Goal: Information Seeking & Learning: Check status

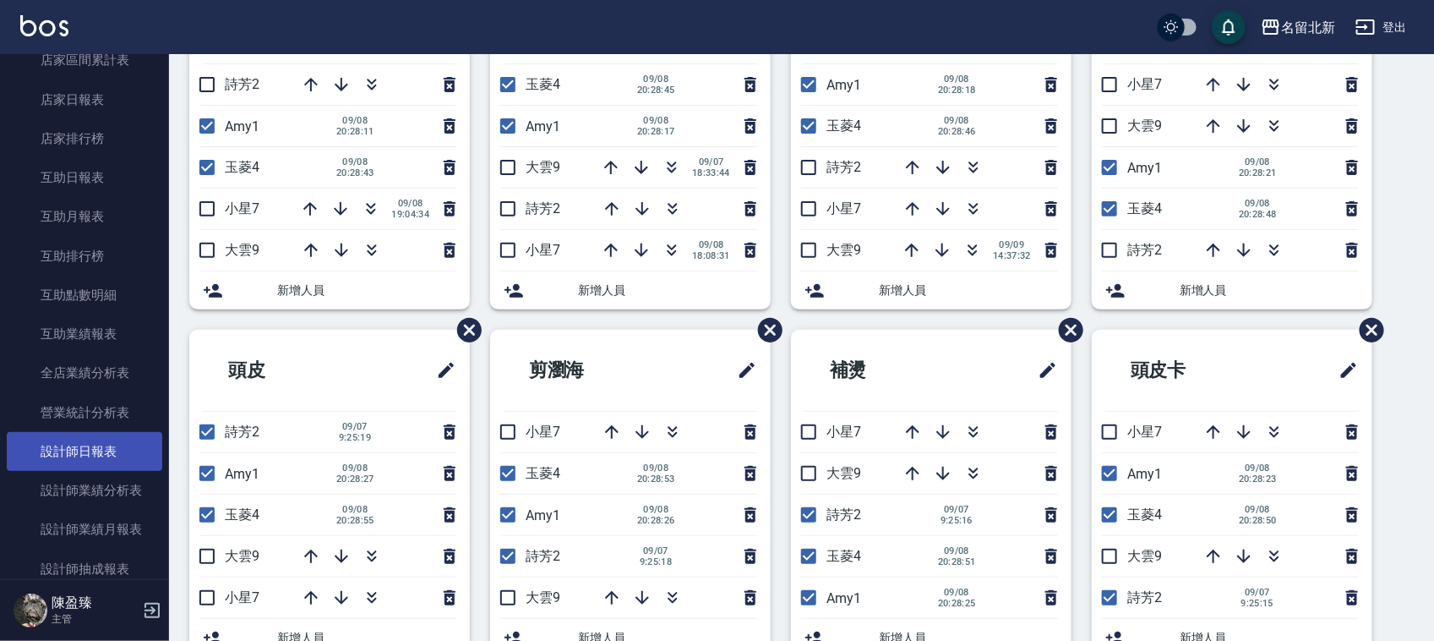
scroll to position [634, 0]
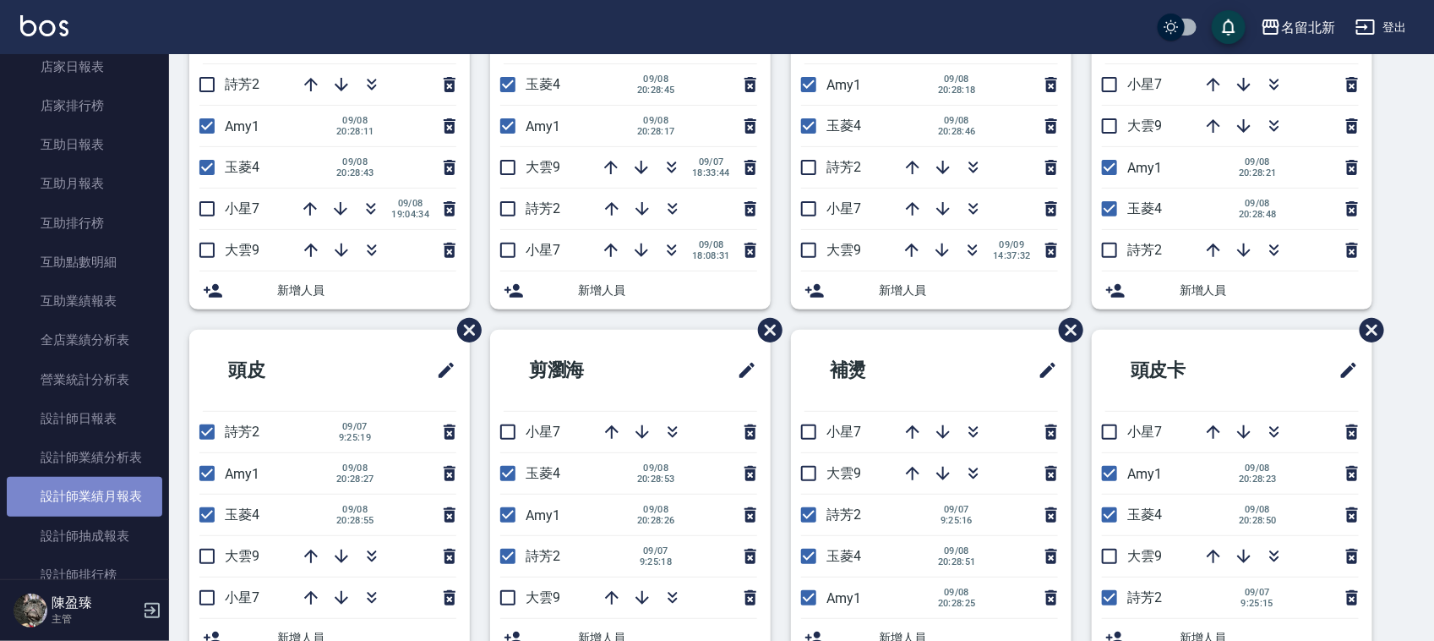
click at [98, 491] on link "設計師業績月報表" at bounding box center [85, 496] width 156 height 39
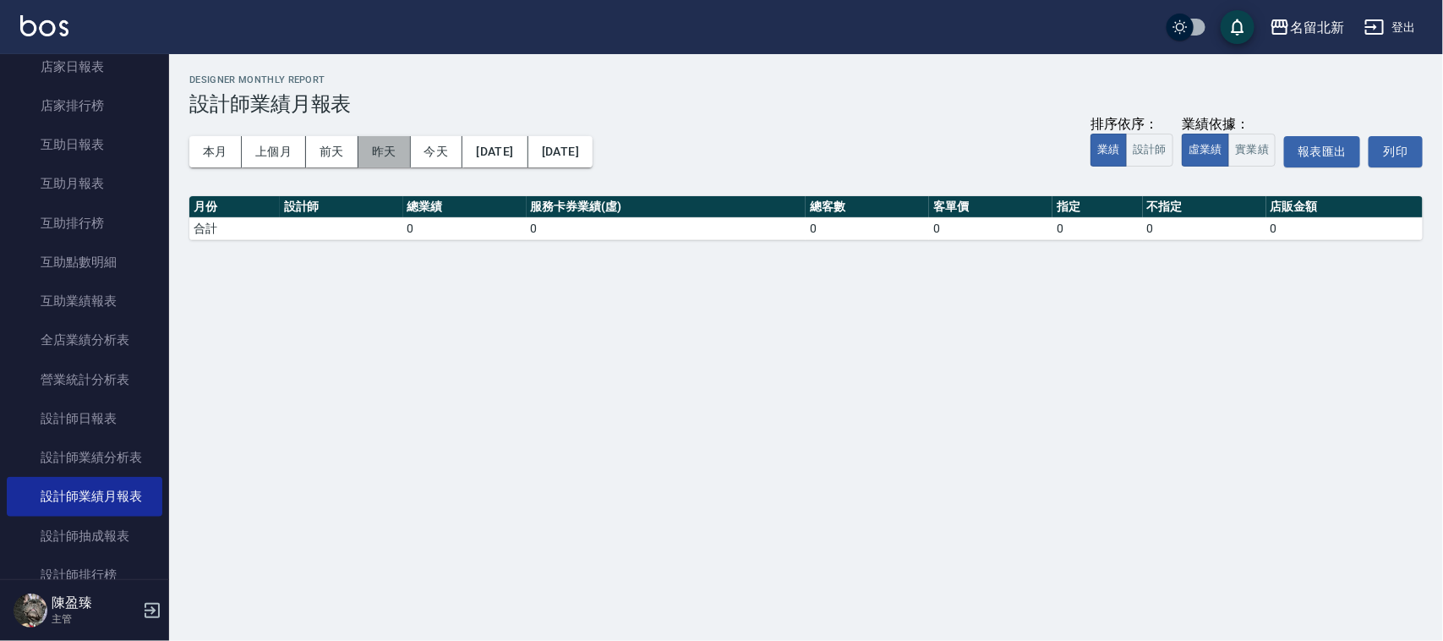
click at [376, 144] on button "昨天" at bounding box center [384, 151] width 52 height 31
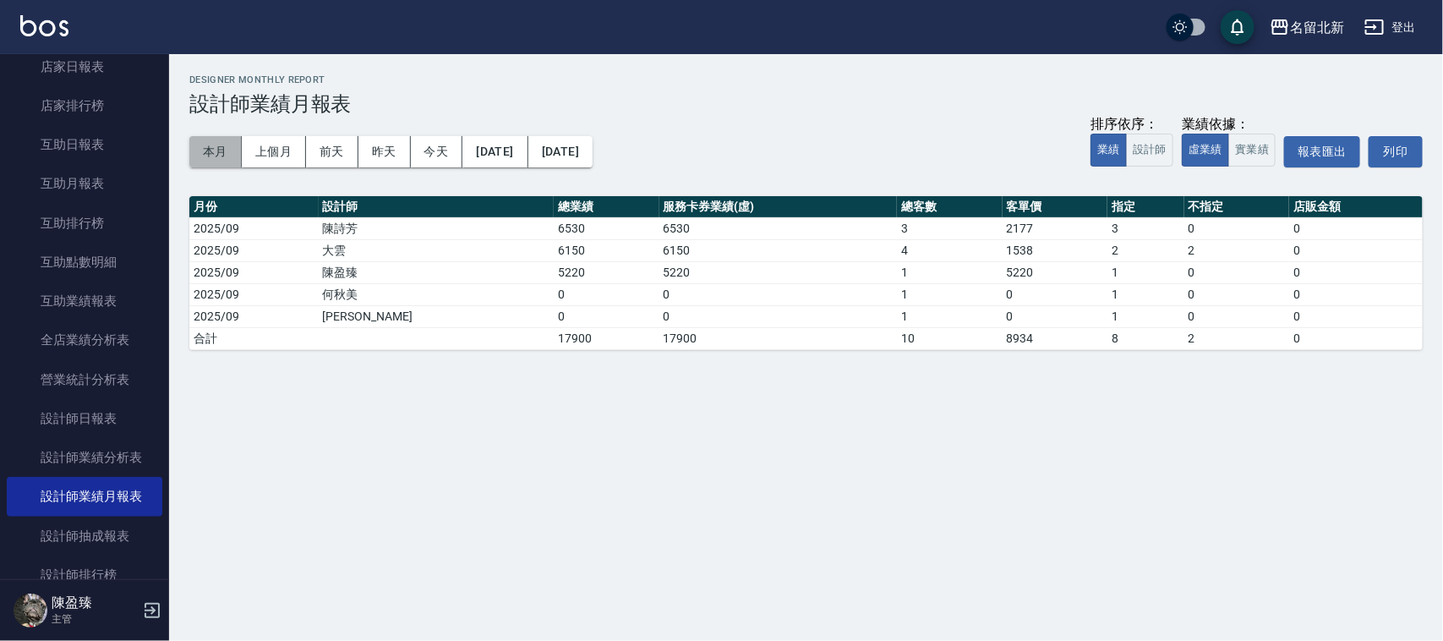
click at [217, 146] on button "本月" at bounding box center [215, 151] width 52 height 31
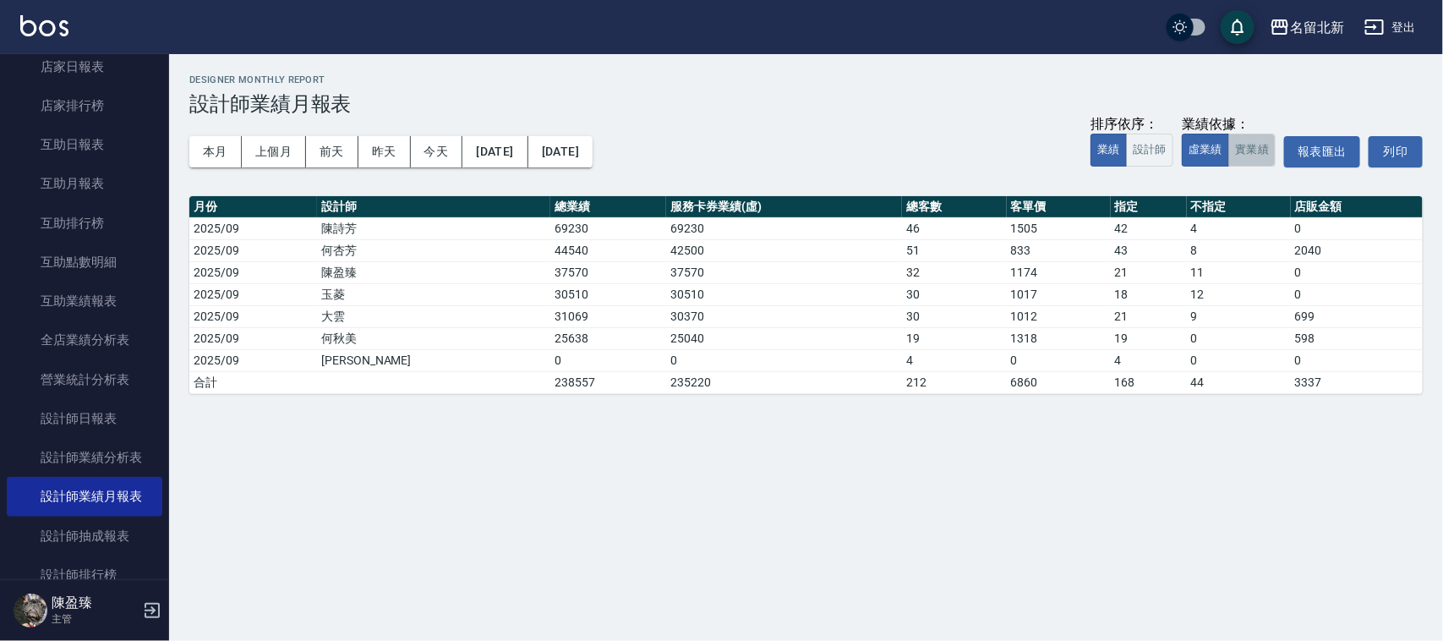
click at [1239, 145] on button "實業績" at bounding box center [1251, 150] width 47 height 33
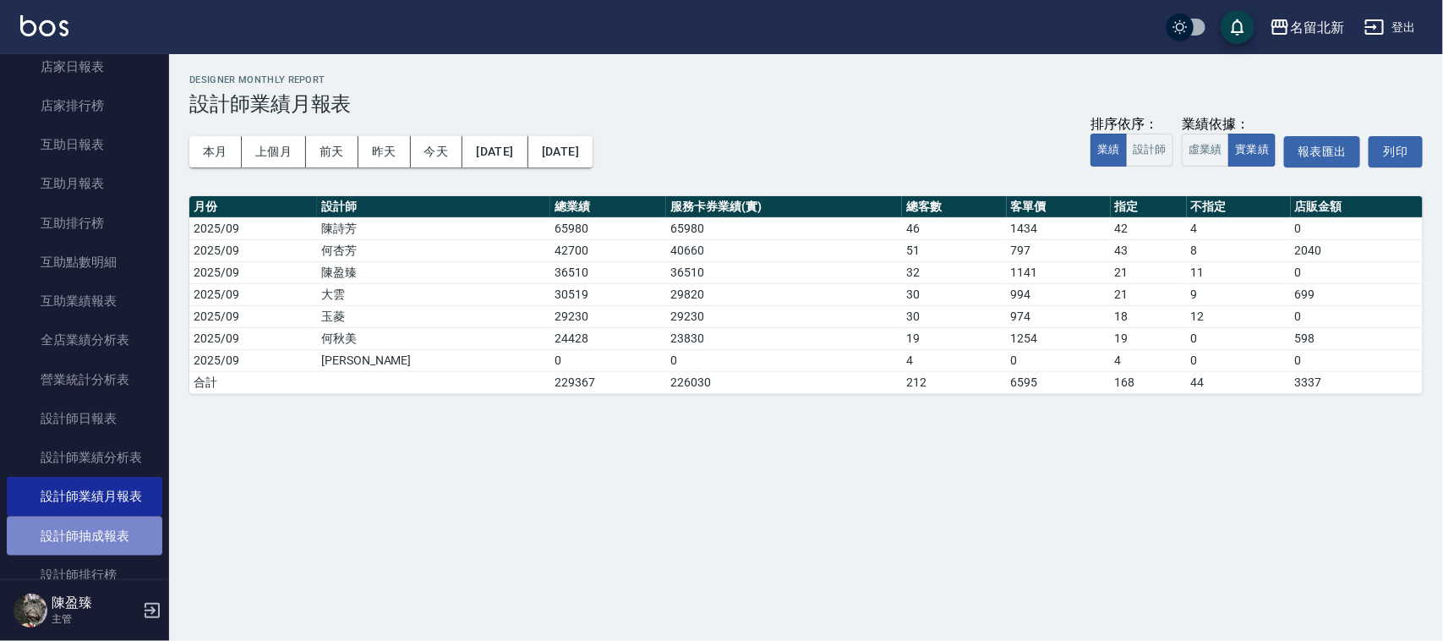
click at [123, 529] on link "設計師抽成報表" at bounding box center [85, 535] width 156 height 39
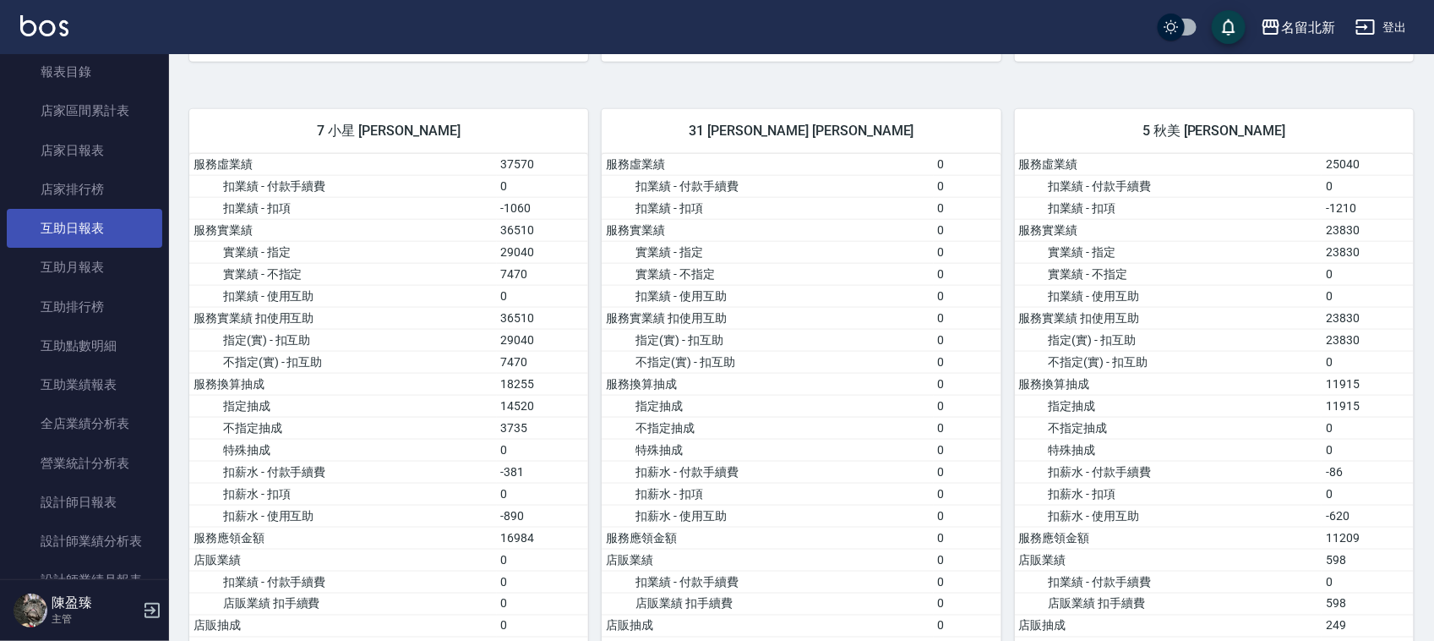
scroll to position [317, 0]
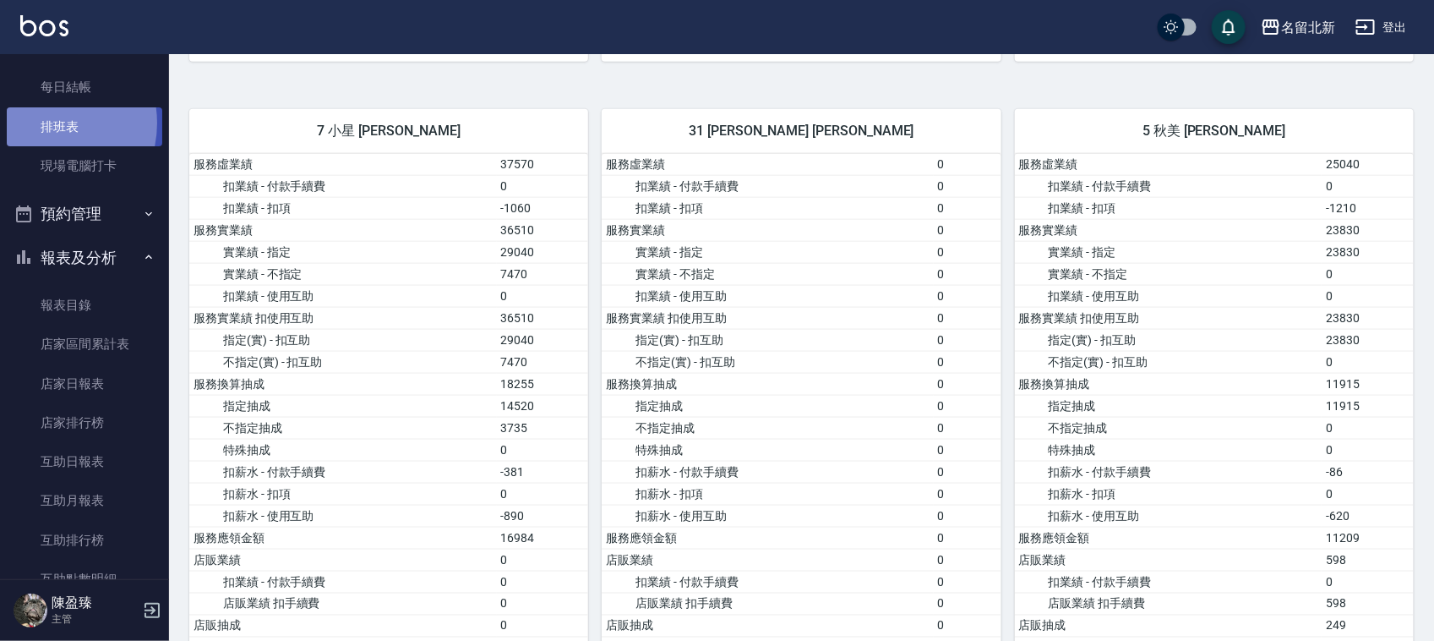
click at [42, 123] on link "排班表" at bounding box center [85, 126] width 156 height 39
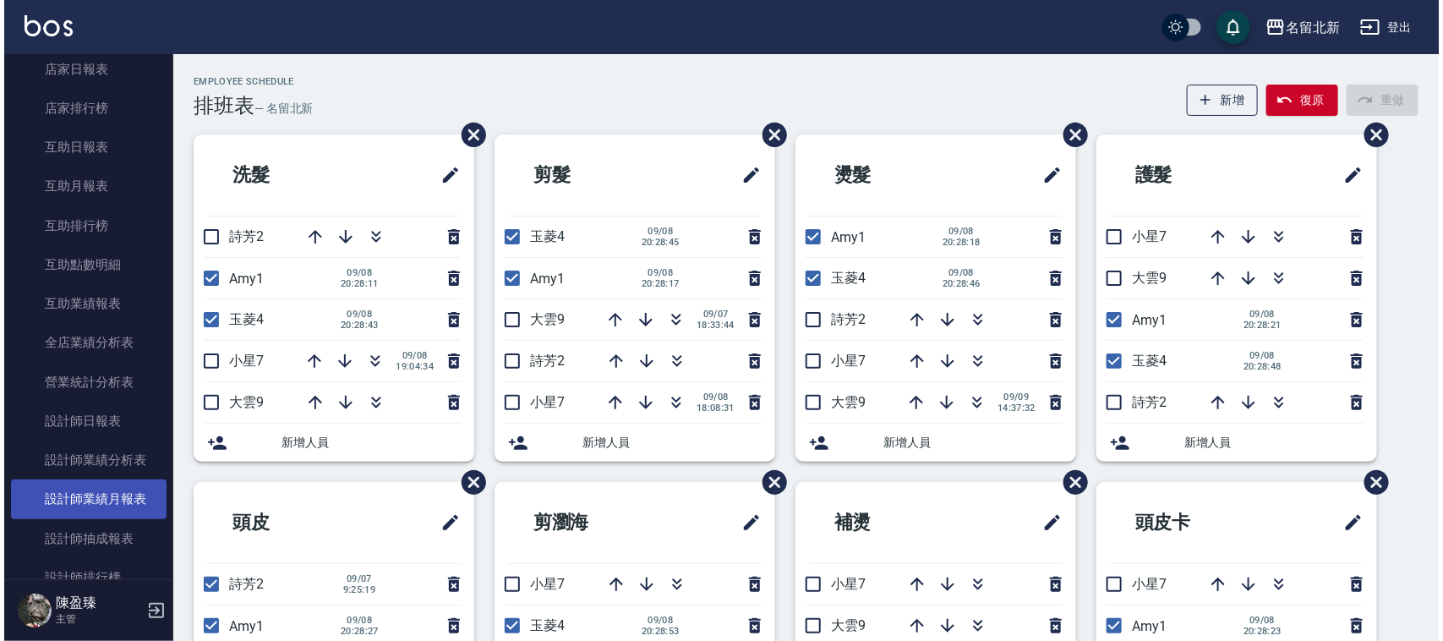
scroll to position [634, 0]
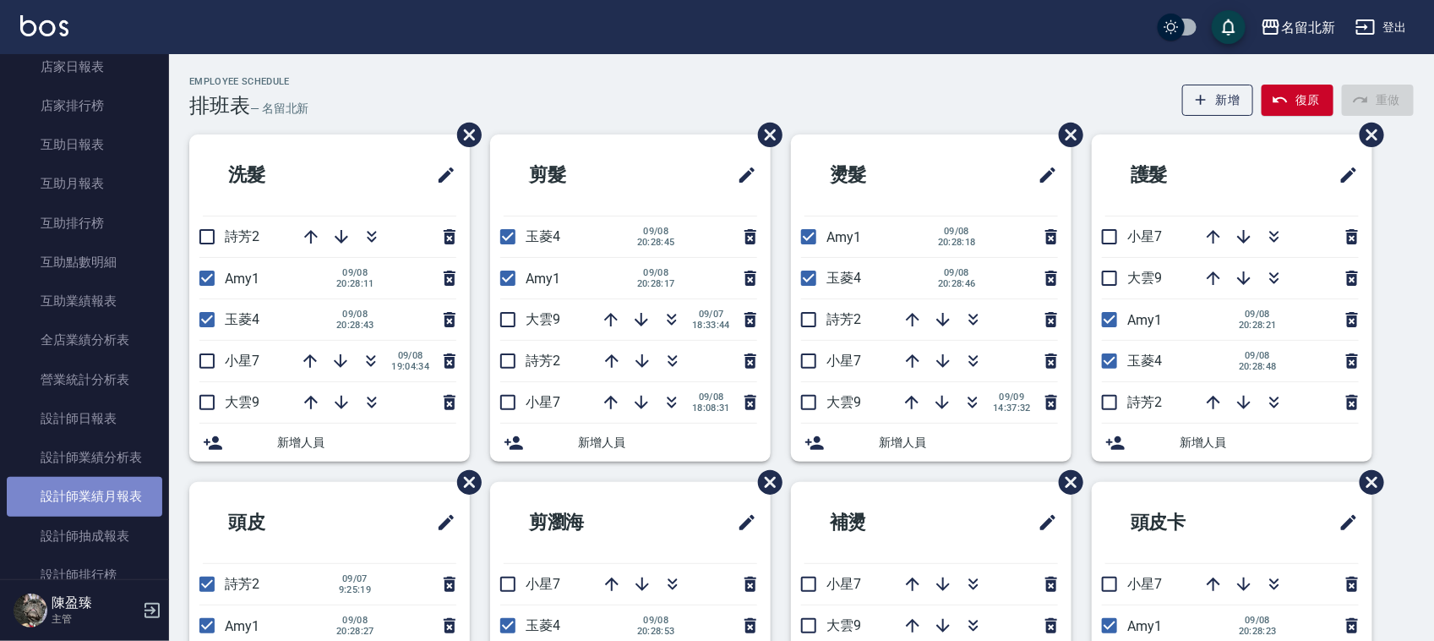
click at [124, 496] on link "設計師業績月報表" at bounding box center [85, 496] width 156 height 39
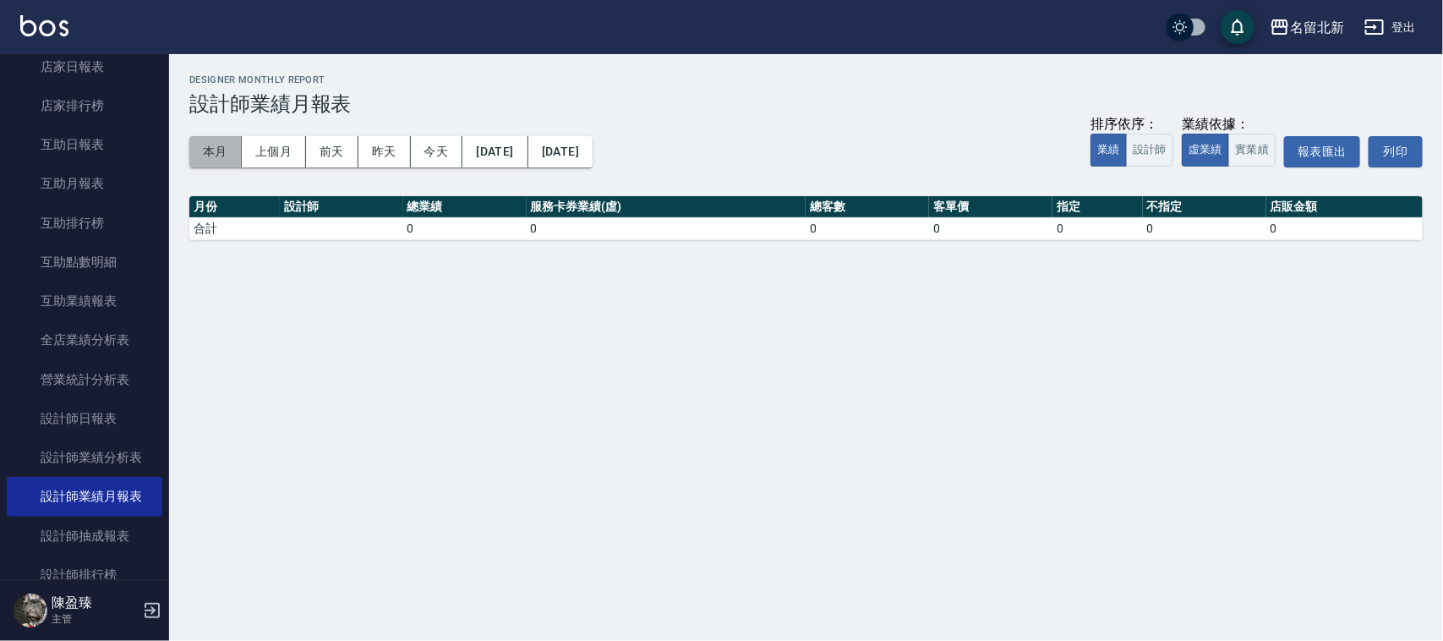
click at [203, 146] on button "本月" at bounding box center [215, 151] width 52 height 31
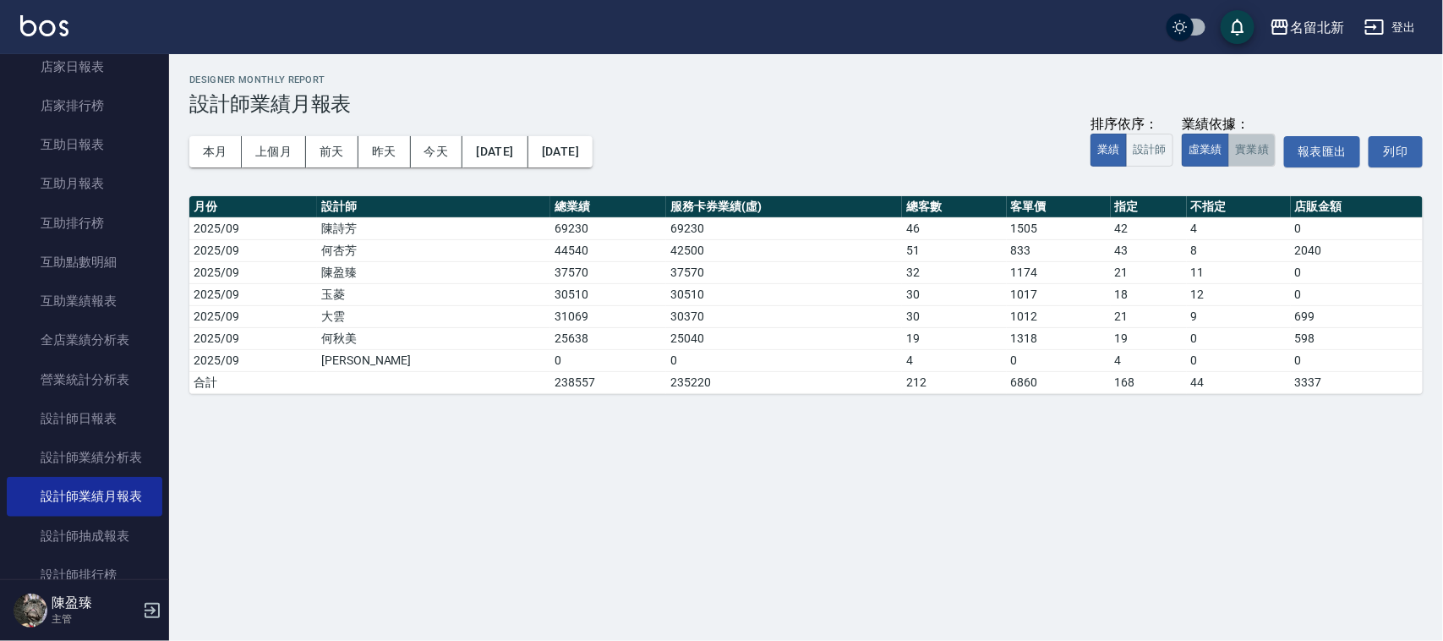
click at [1248, 149] on button "實業績" at bounding box center [1251, 150] width 47 height 33
click at [1213, 158] on button "虛業績" at bounding box center [1205, 150] width 47 height 33
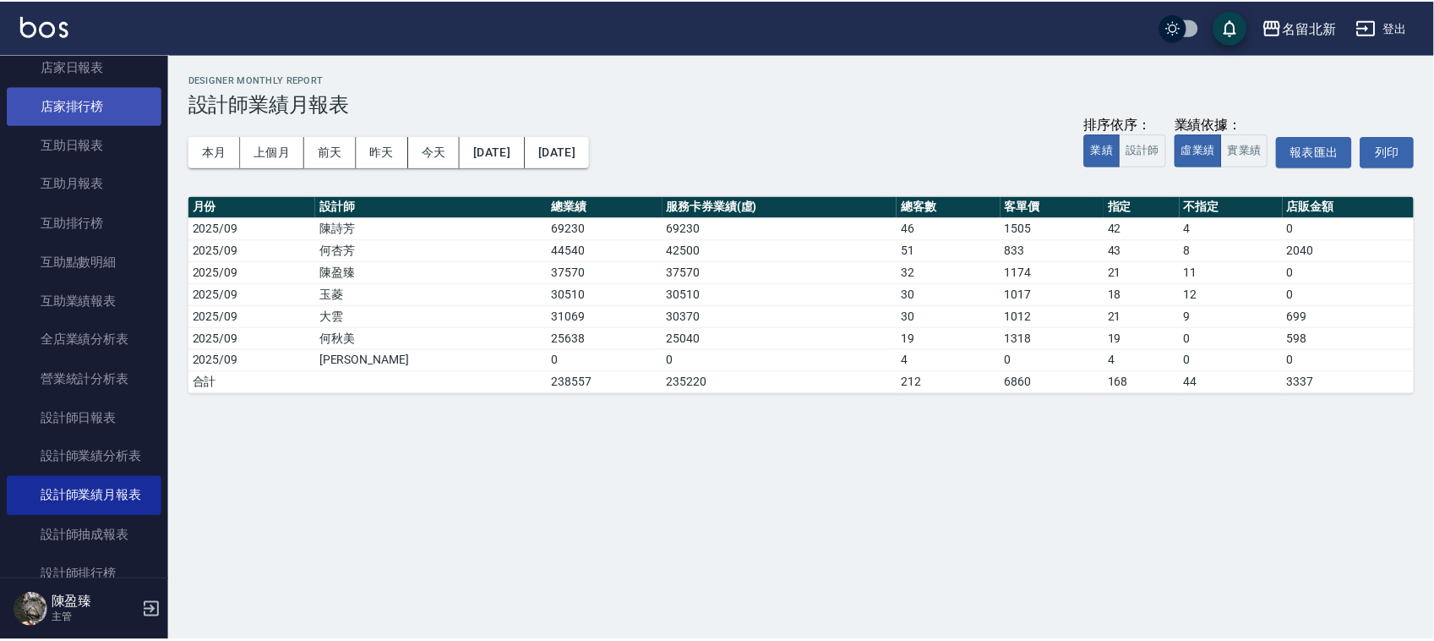
scroll to position [317, 0]
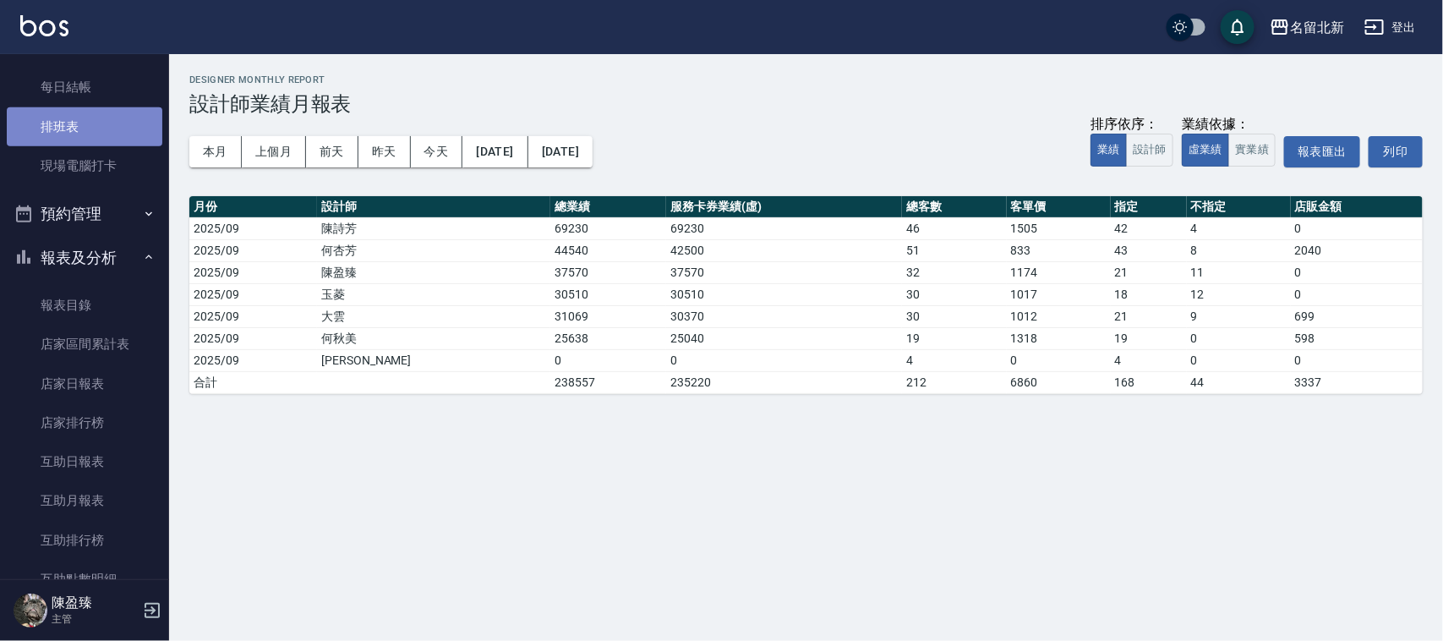
click at [135, 123] on link "排班表" at bounding box center [85, 126] width 156 height 39
